Goal: Task Accomplishment & Management: Manage account settings

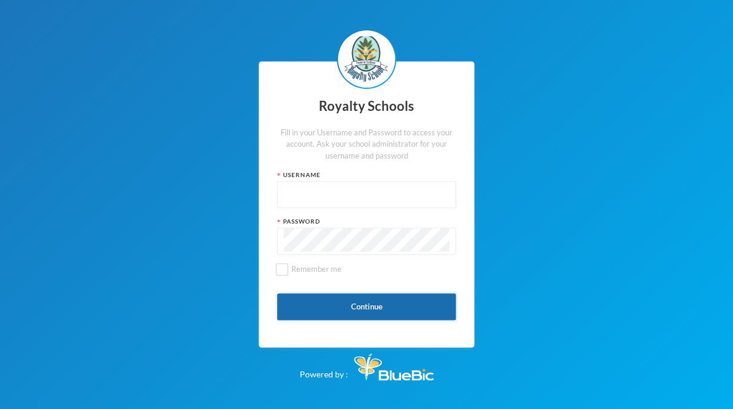
type input "admin"
click at [381, 308] on button "Continue" at bounding box center [366, 306] width 179 height 27
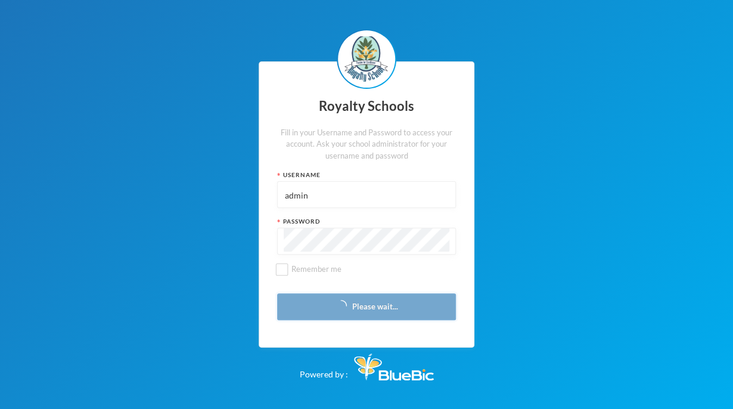
click at [362, 310] on button "Please wait..." at bounding box center [366, 306] width 179 height 27
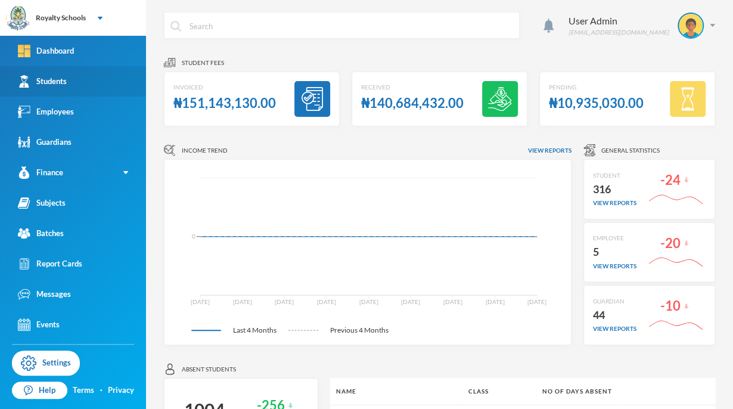
click at [41, 86] on div "Students" at bounding box center [42, 81] width 49 height 13
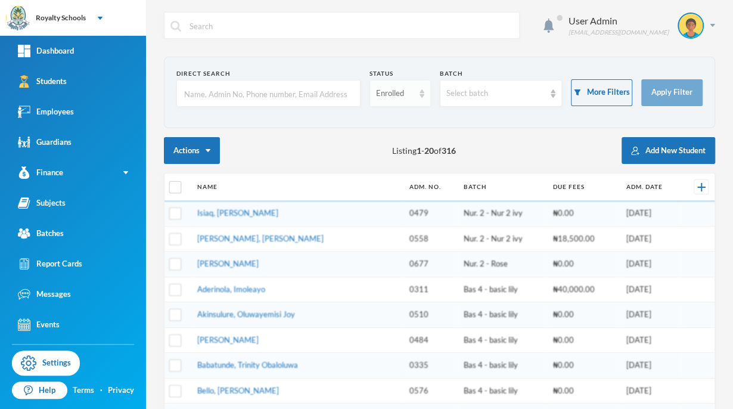
click at [396, 97] on div "Enrolled" at bounding box center [395, 94] width 38 height 12
click at [374, 163] on span "Dropped" at bounding box center [388, 158] width 33 height 10
click at [205, 98] on input "text" at bounding box center [268, 93] width 171 height 27
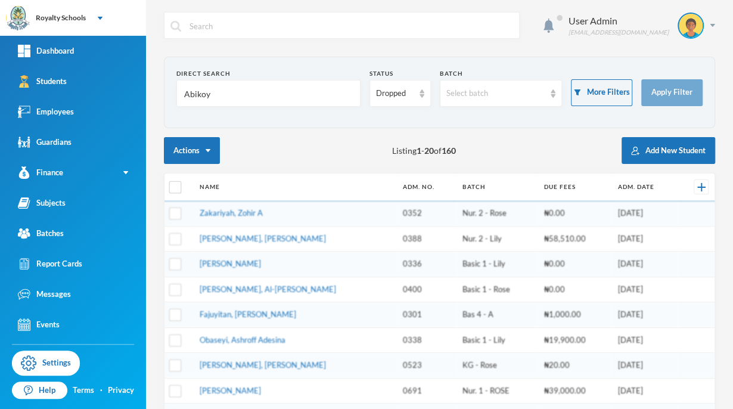
type input "Abikoye"
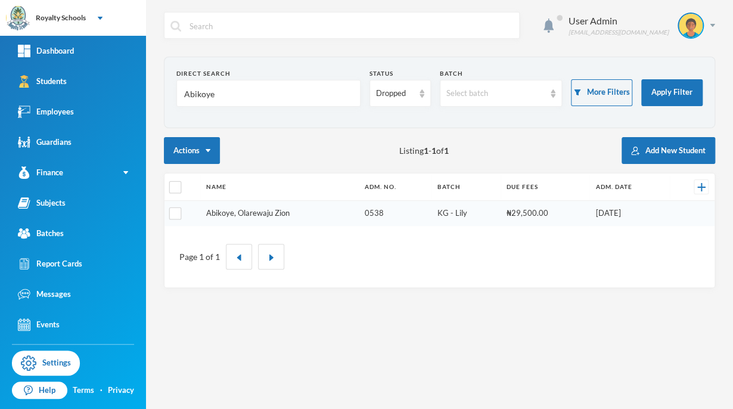
click at [282, 215] on link "Abikoye, Olarewaju Zion" at bounding box center [247, 213] width 83 height 10
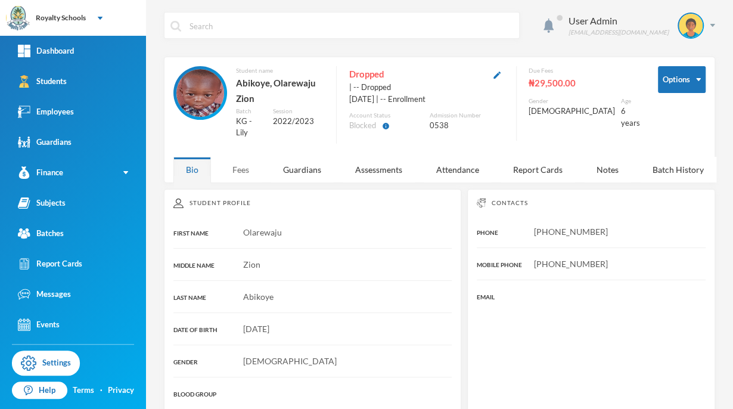
click at [238, 170] on div "Fees" at bounding box center [241, 170] width 42 height 26
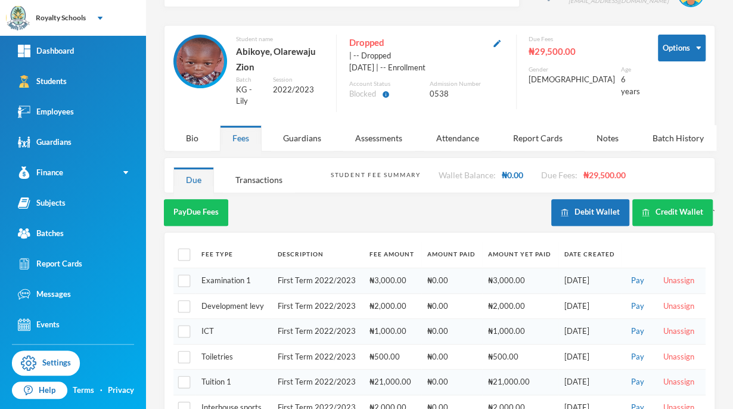
scroll to position [55, 0]
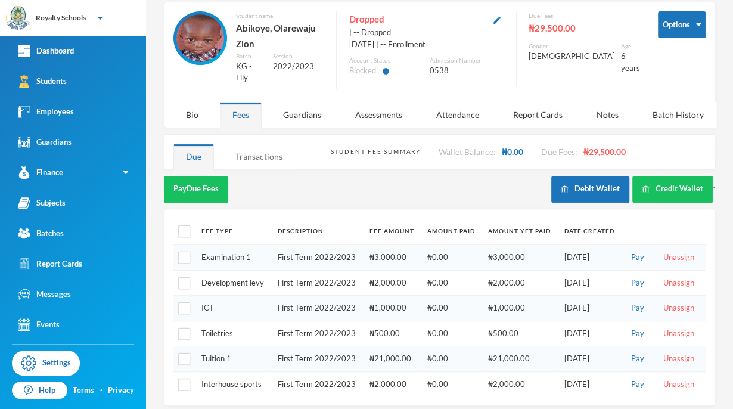
click at [275, 156] on div "Transactions" at bounding box center [259, 157] width 72 height 26
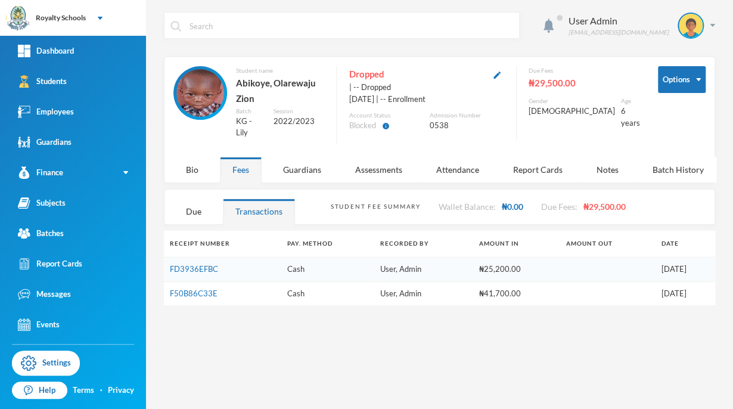
click at [729, 214] on div "User Admin [EMAIL_ADDRESS][DOMAIN_NAME] Options Student name [PERSON_NAME], Ola…" at bounding box center [439, 204] width 587 height 409
click at [190, 172] on div "Bio" at bounding box center [192, 170] width 38 height 26
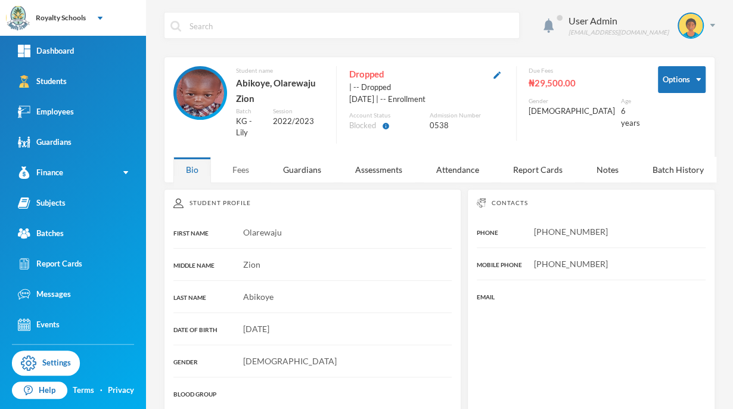
click at [246, 173] on div "Fees" at bounding box center [241, 170] width 42 height 26
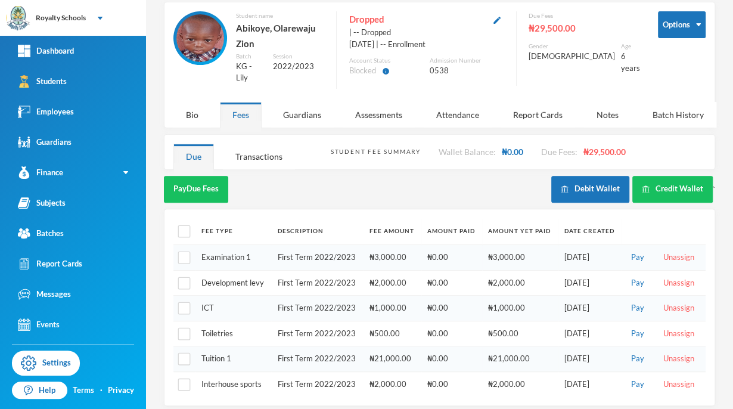
scroll to position [55, 0]
click at [205, 102] on div "Bio" at bounding box center [192, 115] width 38 height 26
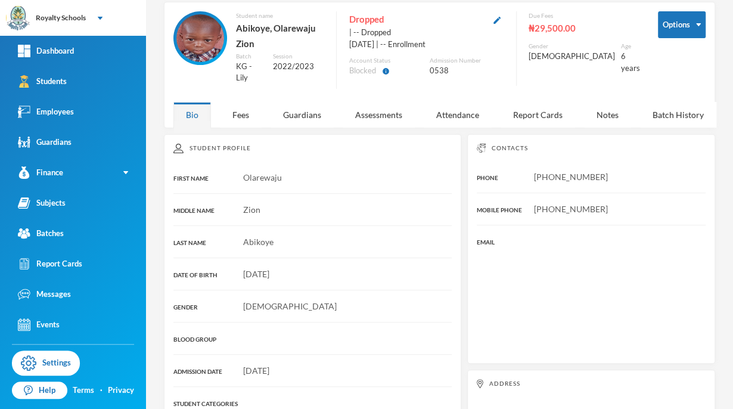
scroll to position [129, 0]
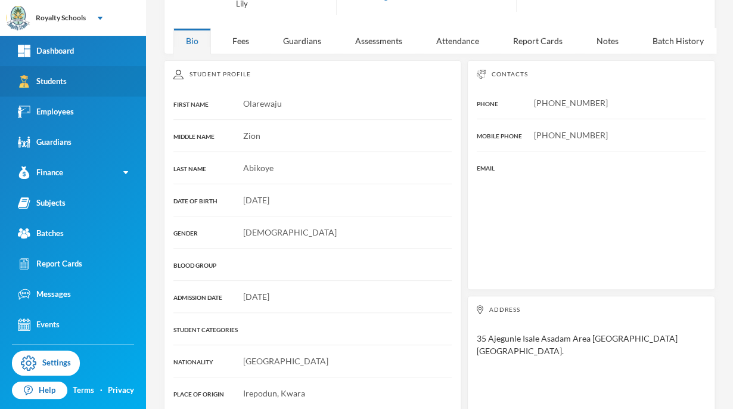
click at [80, 83] on link "Students" at bounding box center [73, 81] width 146 height 30
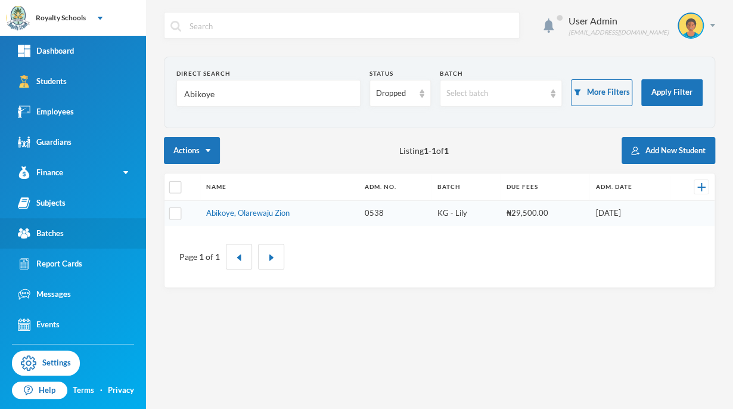
click at [69, 227] on link "Batches" at bounding box center [73, 233] width 146 height 30
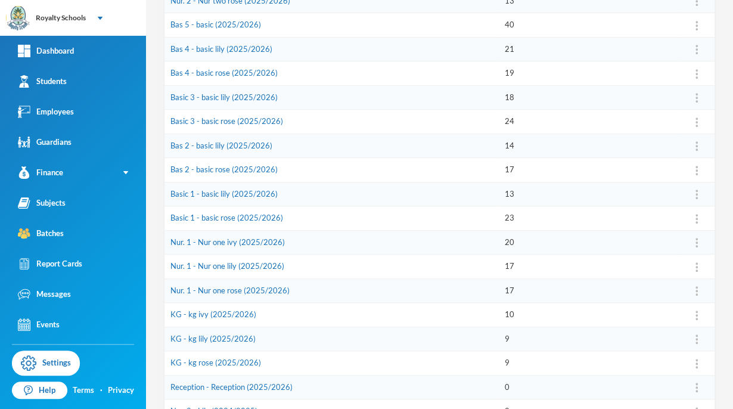
scroll to position [261, 0]
click at [659, 245] on button "Assign Employee" at bounding box center [663, 245] width 61 height 21
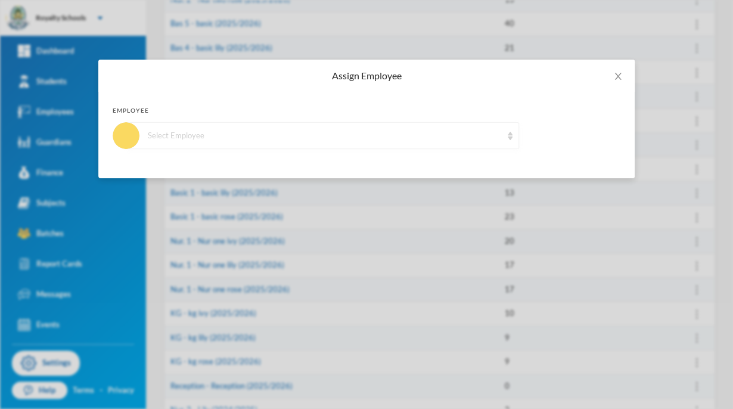
click at [268, 141] on div "Select Employee" at bounding box center [322, 135] width 393 height 27
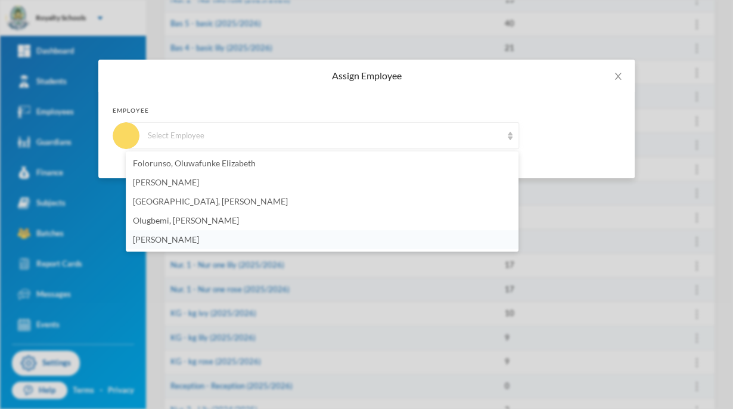
click at [199, 243] on span "[PERSON_NAME]" at bounding box center [166, 239] width 66 height 10
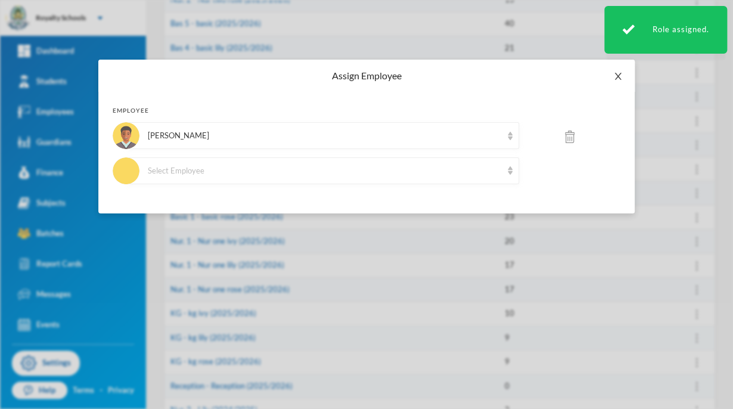
click at [619, 76] on icon "icon: close" at bounding box center [618, 77] width 10 height 10
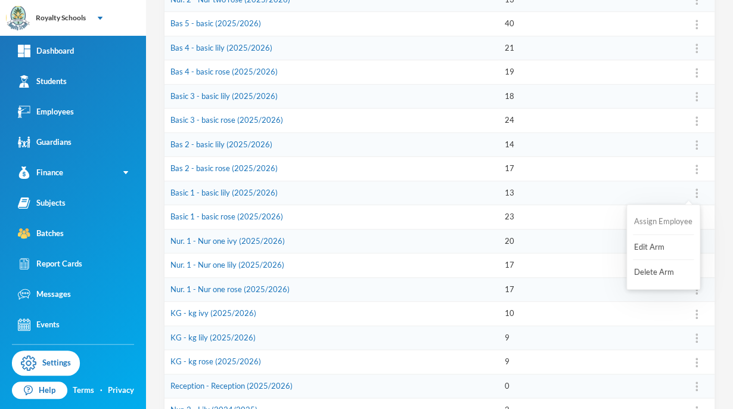
click at [656, 218] on button "Assign Employee" at bounding box center [663, 221] width 61 height 21
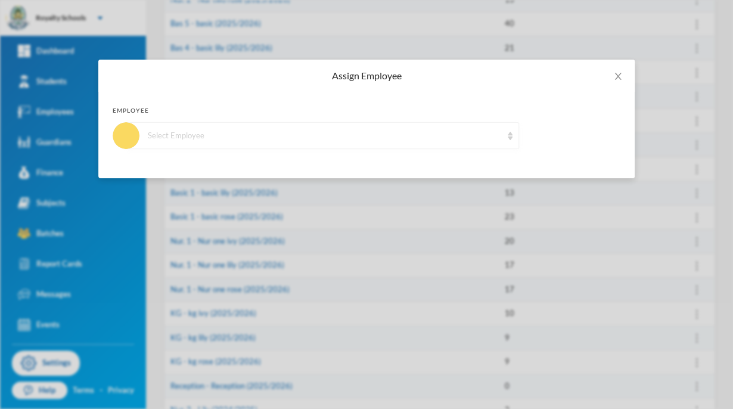
click at [203, 123] on div "Select Employee" at bounding box center [322, 135] width 393 height 27
click at [620, 92] on span "Close" at bounding box center [617, 76] width 33 height 33
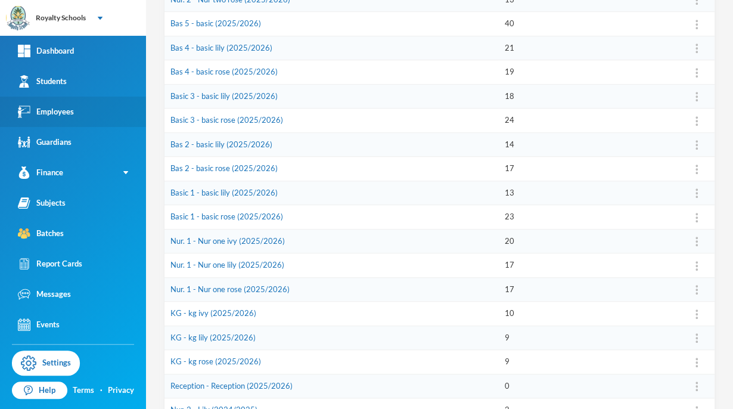
click at [95, 109] on link "Employees" at bounding box center [73, 112] width 146 height 30
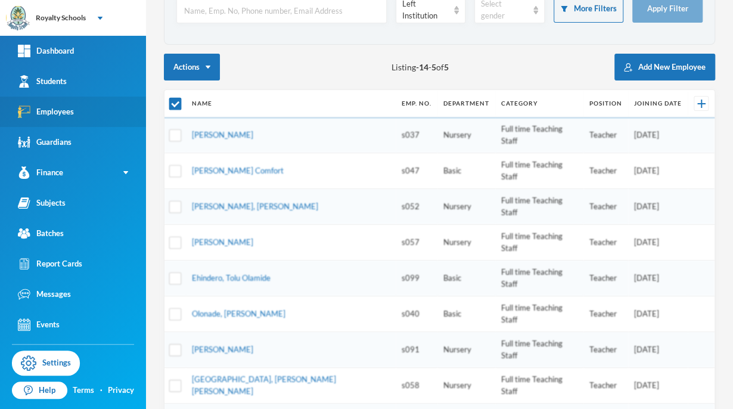
scroll to position [84, 0]
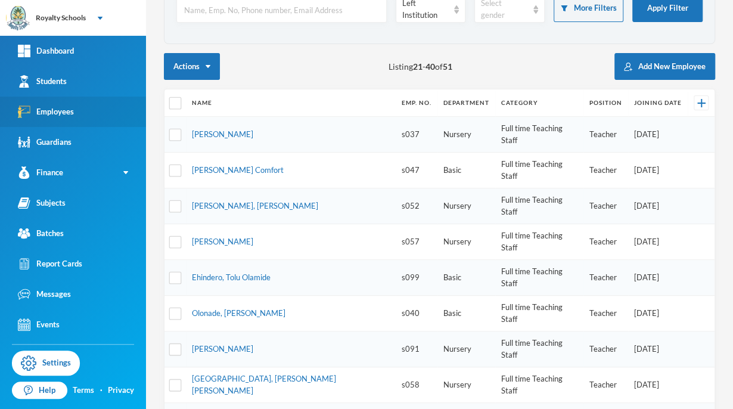
checkbox input "true"
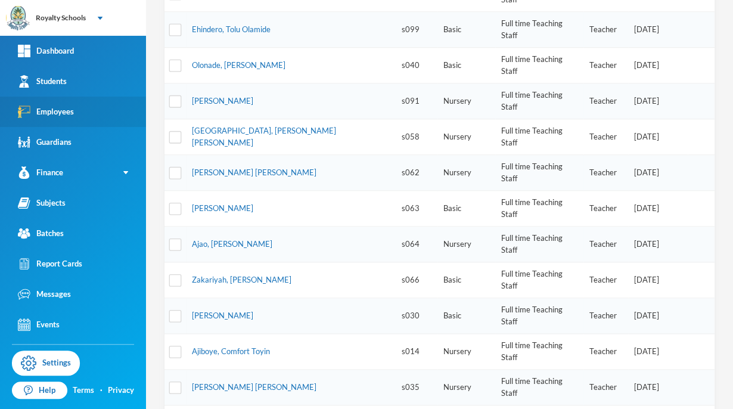
scroll to position [333, 0]
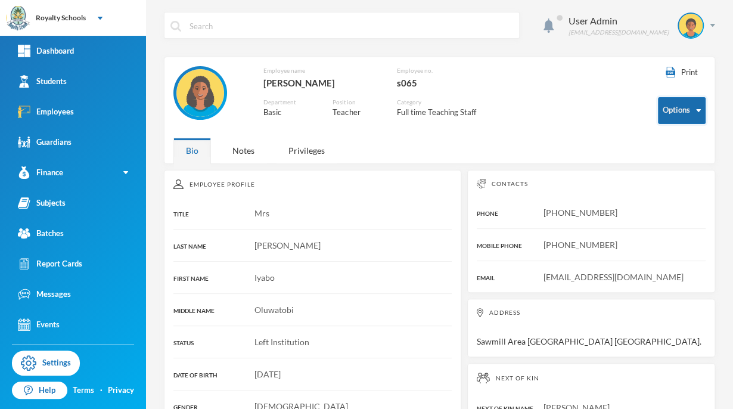
click at [673, 103] on button "Options" at bounding box center [682, 110] width 48 height 27
click at [677, 117] on button "Options" at bounding box center [682, 110] width 48 height 27
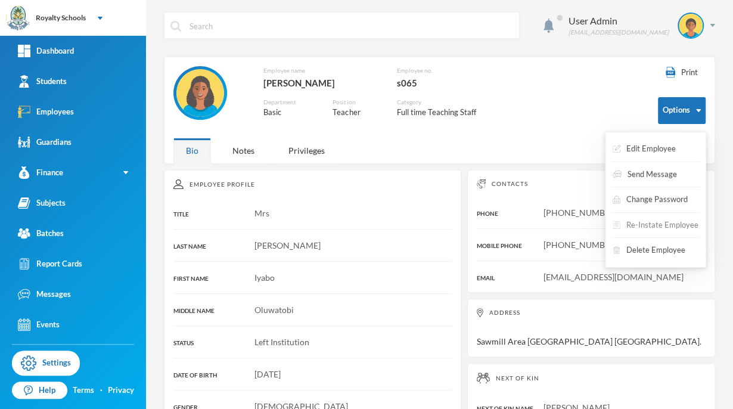
click at [650, 226] on button "Re-Instate Employee" at bounding box center [655, 225] width 88 height 21
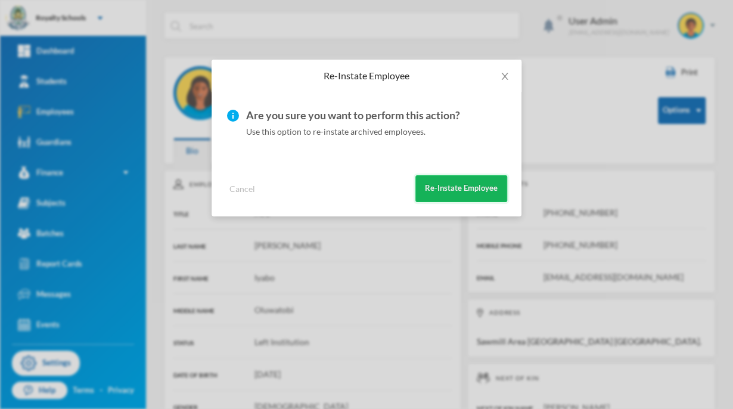
click at [453, 193] on button "Re-Instate Employee" at bounding box center [461, 188] width 92 height 27
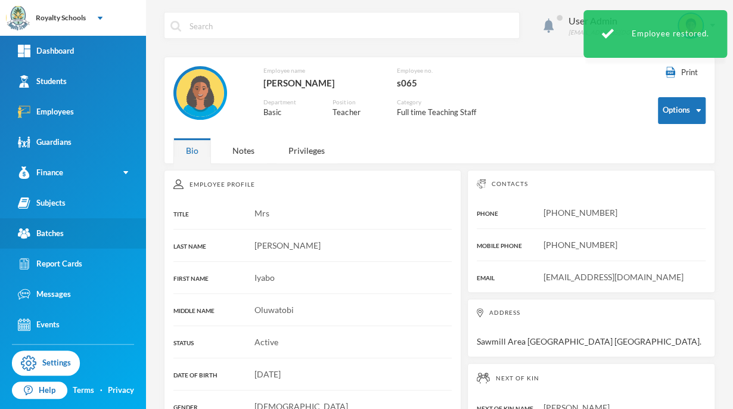
click at [67, 231] on link "Batches" at bounding box center [73, 233] width 146 height 30
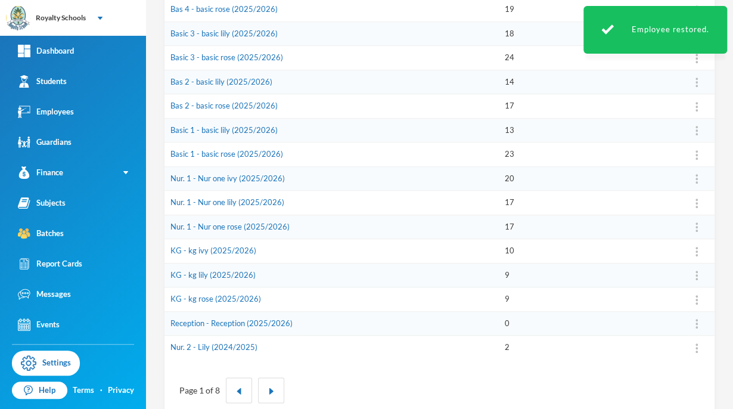
scroll to position [324, 0]
click at [663, 156] on button "Assign Employee" at bounding box center [663, 158] width 61 height 21
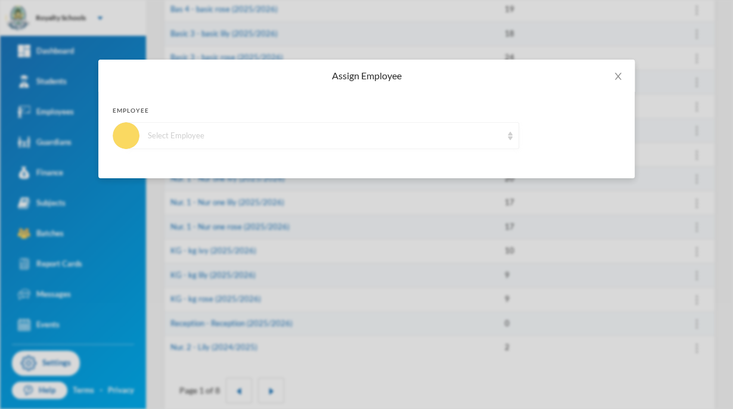
click at [217, 137] on div "Select Employee" at bounding box center [325, 136] width 354 height 12
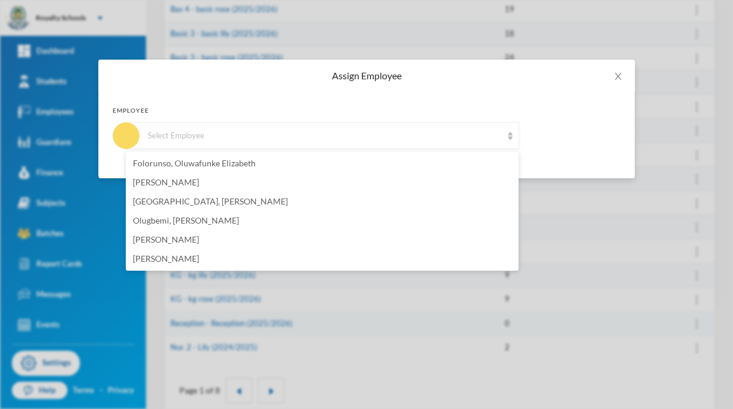
click at [209, 271] on div "Folorunso, Oluwafunke [PERSON_NAME], [PERSON_NAME], [PERSON_NAME], [PERSON_NAME…" at bounding box center [322, 210] width 393 height 119
click at [218, 266] on li "[PERSON_NAME]" at bounding box center [322, 258] width 393 height 19
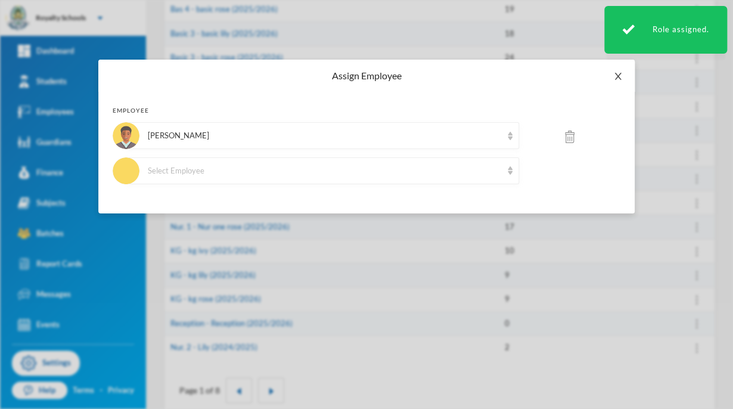
click at [627, 84] on span "Close" at bounding box center [617, 76] width 33 height 33
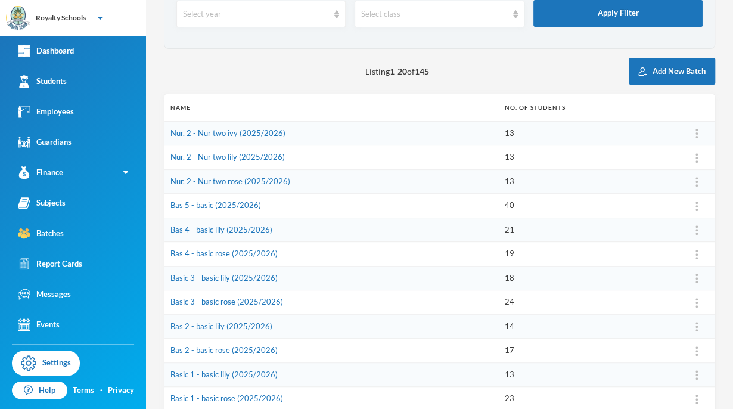
scroll to position [0, 0]
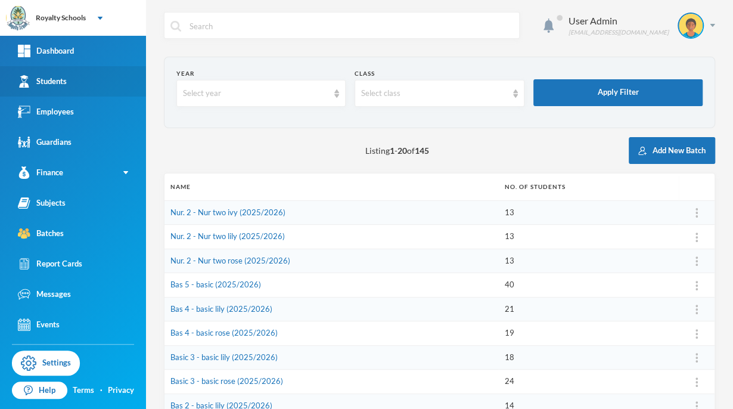
click at [60, 92] on link "Students" at bounding box center [73, 81] width 146 height 30
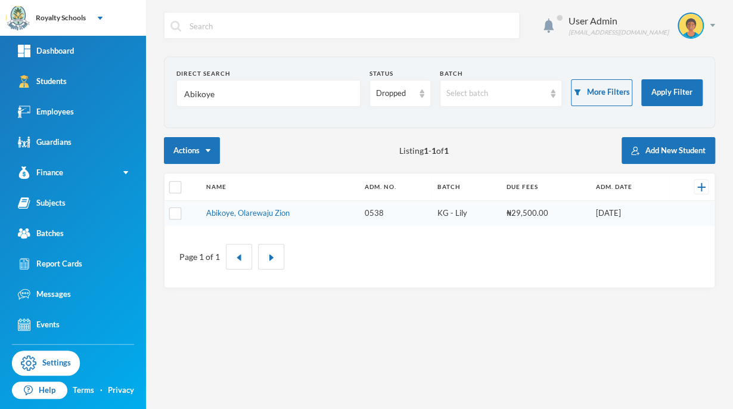
click at [259, 95] on input "Abikoye" at bounding box center [268, 93] width 171 height 27
type input "A"
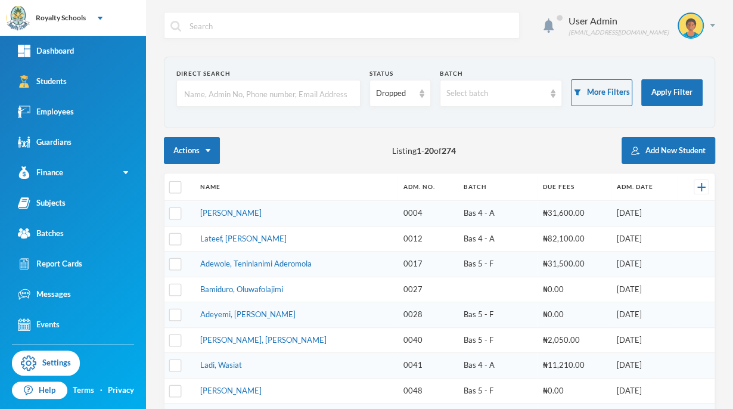
click at [483, 148] on div "Actions Listing 1 - 20 of 274 Add New Student" at bounding box center [439, 150] width 551 height 27
click at [56, 241] on link "Batches" at bounding box center [73, 233] width 146 height 30
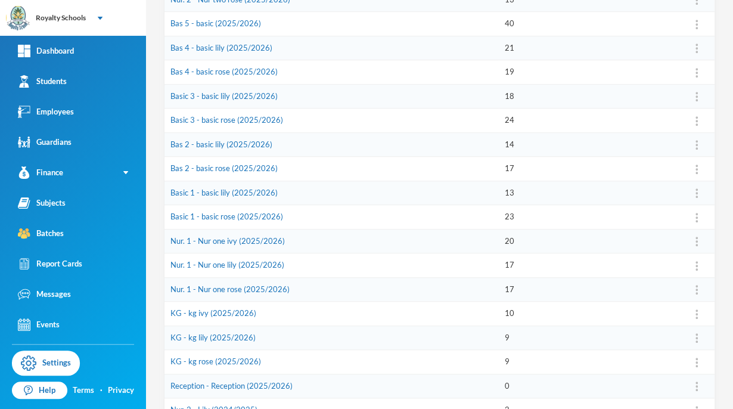
scroll to position [260, 0]
click at [660, 192] on button "Assign Employee" at bounding box center [663, 197] width 61 height 21
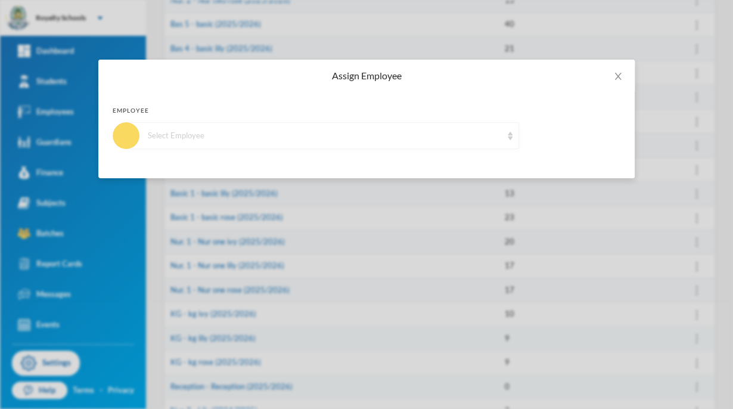
click at [493, 136] on div "Select Employee" at bounding box center [325, 136] width 354 height 12
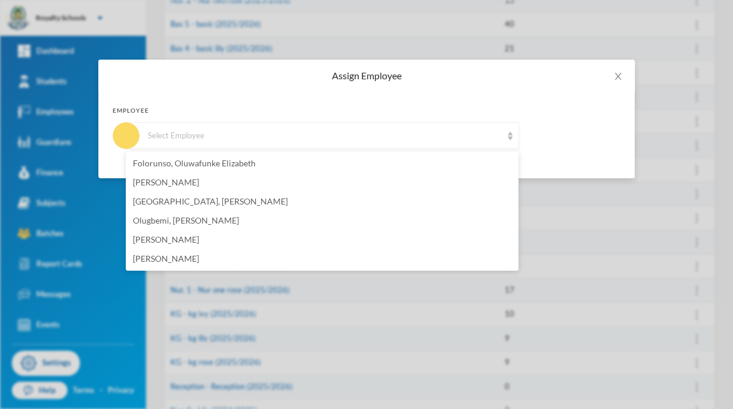
click at [547, 254] on div "Assign Employee Employee Select Employee" at bounding box center [366, 204] width 733 height 409
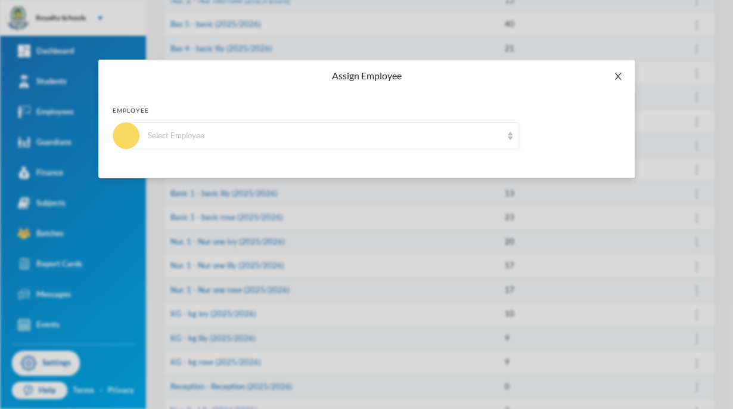
click at [616, 77] on icon "icon: close" at bounding box center [618, 77] width 10 height 10
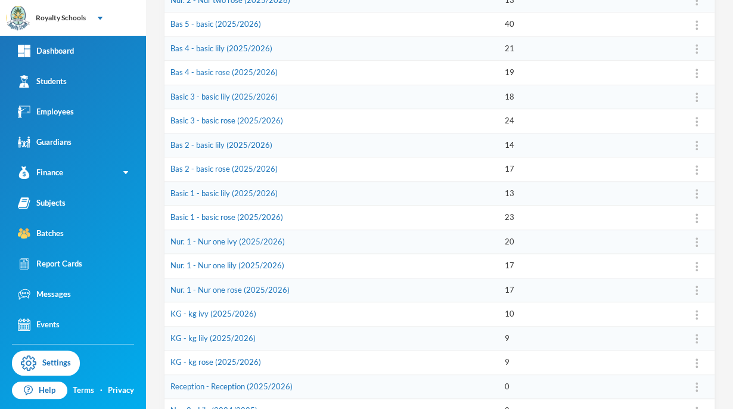
click at [524, 101] on td "18" at bounding box center [589, 97] width 180 height 24
